Goal: Find specific page/section

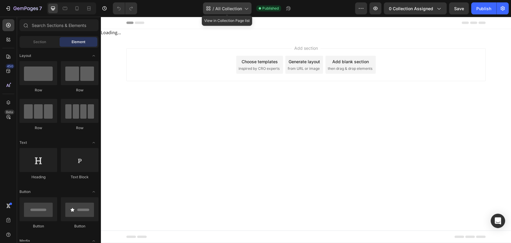
click at [236, 6] on span "All Collection" at bounding box center [228, 8] width 27 height 6
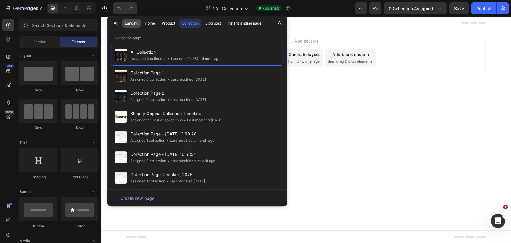
click at [132, 25] on div "Landing" at bounding box center [131, 23] width 13 height 5
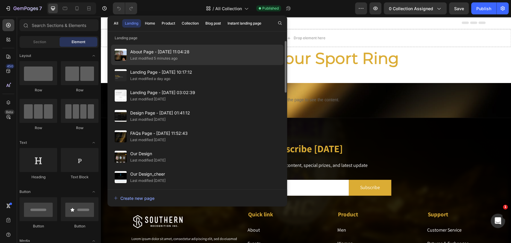
click at [178, 60] on div "Last modified 5 minutes ago" at bounding box center [159, 58] width 59 height 6
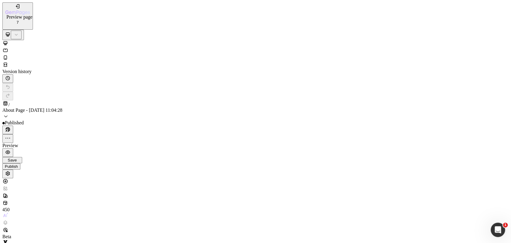
click at [10, 150] on icon "button" at bounding box center [8, 152] width 4 height 4
